Goal: Information Seeking & Learning: Learn about a topic

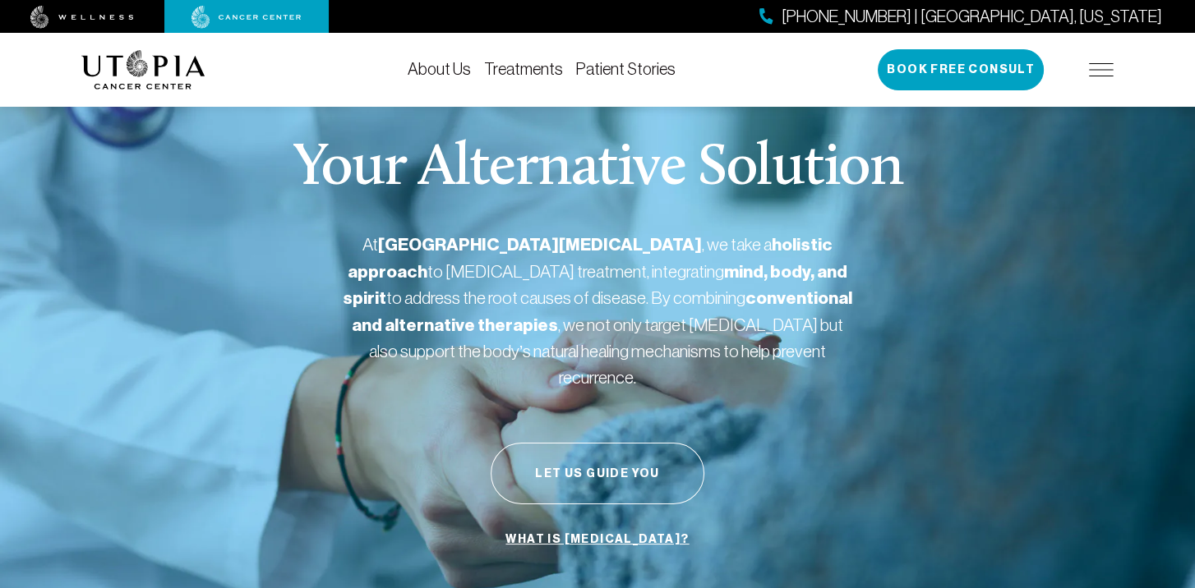
click at [629, 65] on link "Patient Stories" at bounding box center [625, 69] width 99 height 18
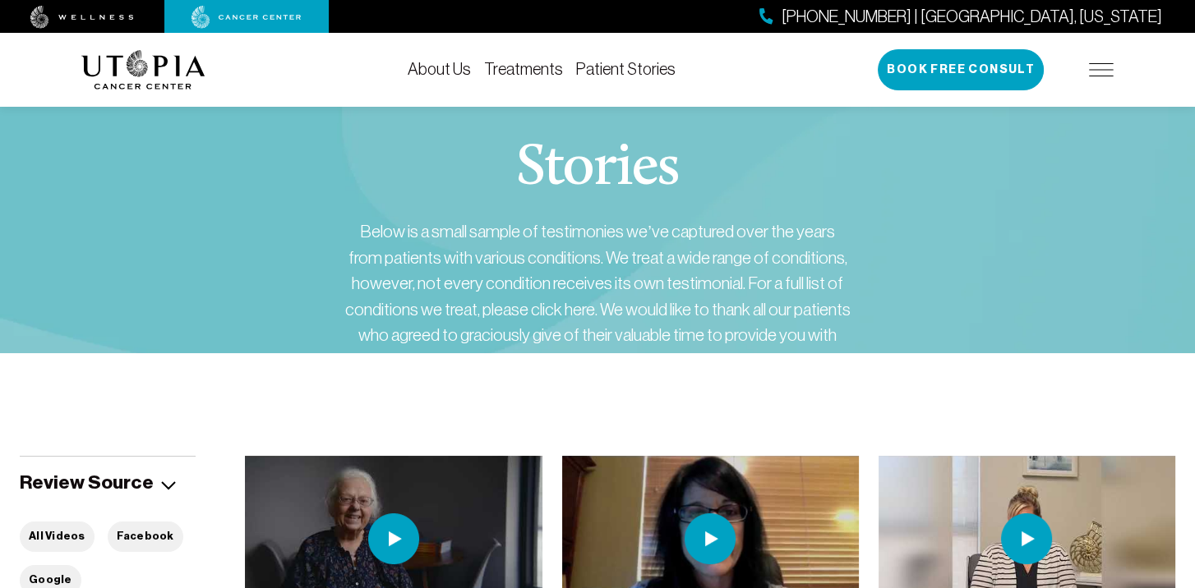
click at [159, 58] on img at bounding box center [143, 69] width 124 height 39
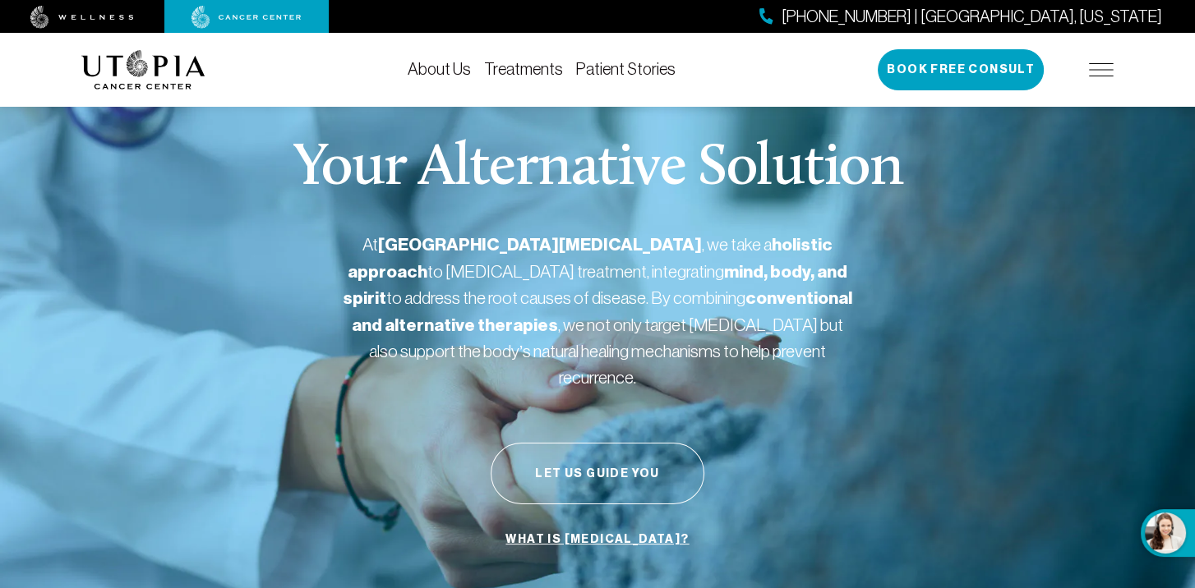
click at [1091, 63] on img at bounding box center [1101, 69] width 25 height 13
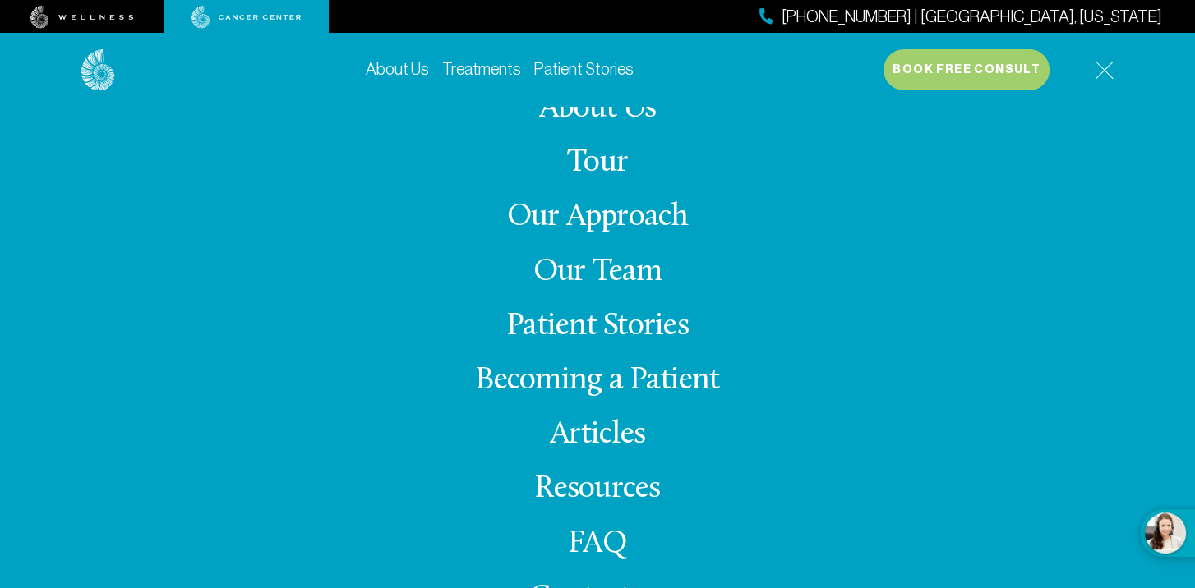
click at [106, 10] on img at bounding box center [82, 17] width 104 height 23
